Goal: Task Accomplishment & Management: Manage account settings

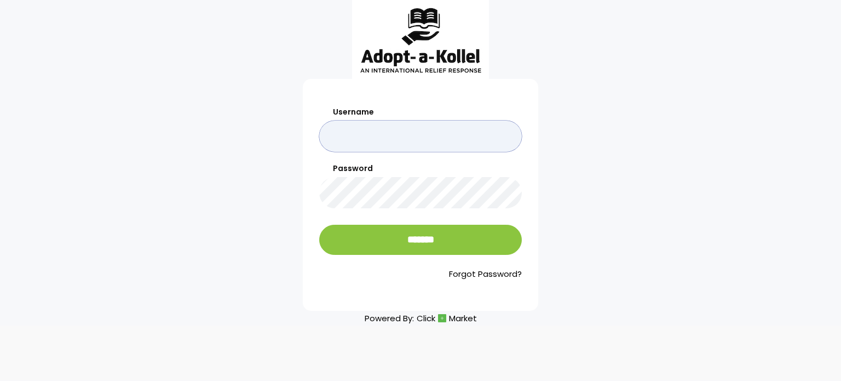
type input "********"
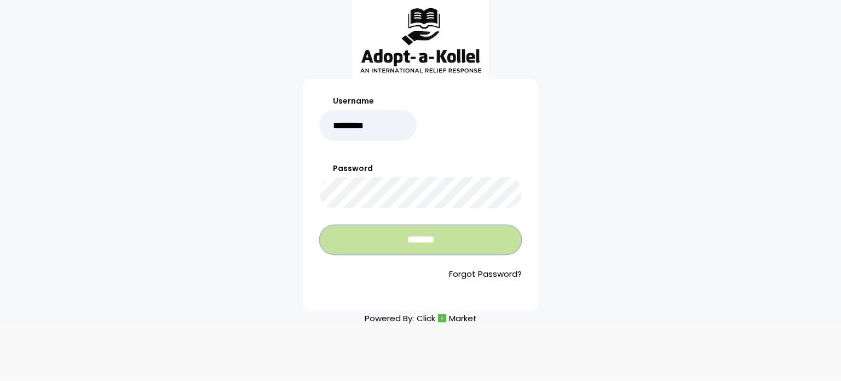
click at [405, 248] on input "*******" at bounding box center [420, 240] width 203 height 30
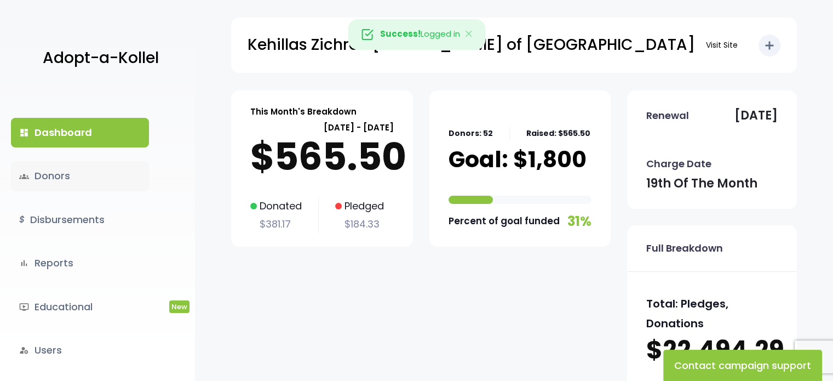
click at [60, 171] on link "groups Donors" at bounding box center [80, 176] width 138 height 30
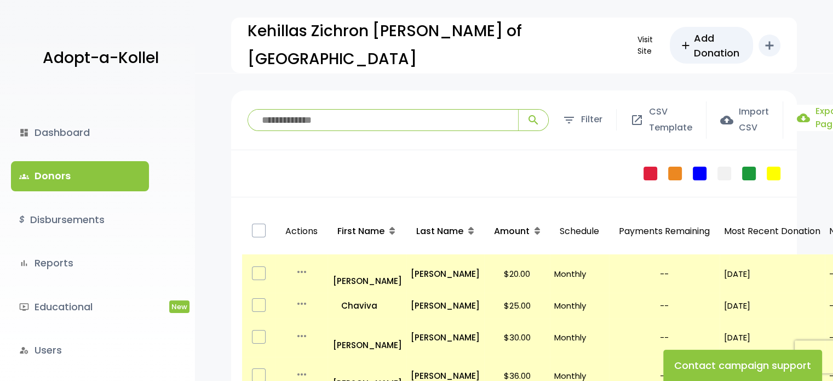
click at [820, 120] on label "cloud_download Export Page" at bounding box center [820, 118] width 47 height 26
